Goal: Task Accomplishment & Management: Manage account settings

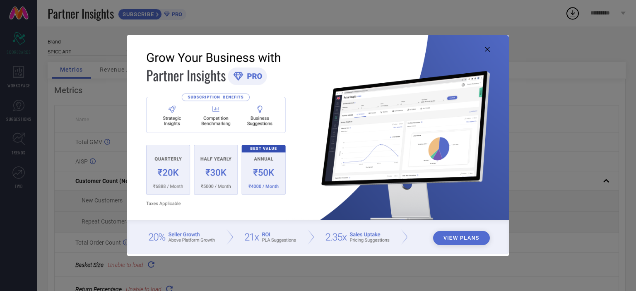
click at [490, 48] on img at bounding box center [318, 144] width 382 height 219
click at [486, 48] on icon at bounding box center [487, 49] width 5 height 5
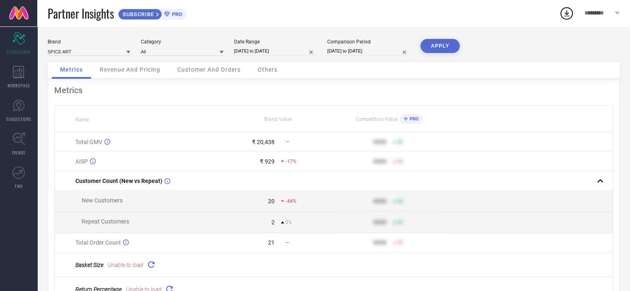
click at [614, 10] on div "*********" at bounding box center [602, 13] width 56 height 26
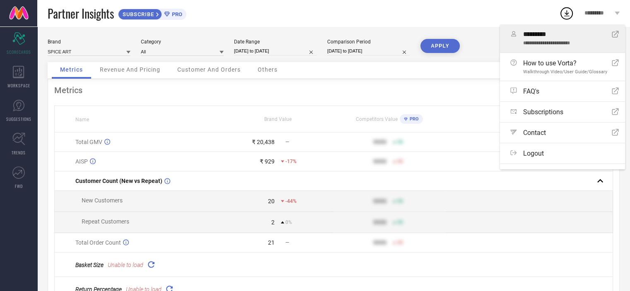
click at [548, 33] on span "*********" at bounding box center [564, 35] width 82 height 8
